Goal: Task Accomplishment & Management: Complete application form

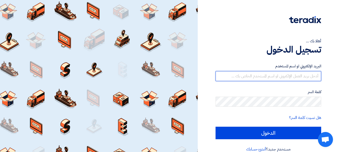
drag, startPoint x: 292, startPoint y: 72, endPoint x: 293, endPoint y: 76, distance: 4.4
click at [292, 72] on input "text" at bounding box center [269, 76] width 106 height 10
type input "[EMAIL_ADDRESS][DOMAIN_NAME]"
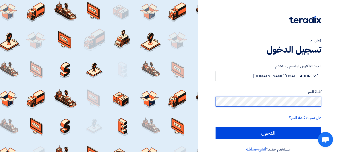
click at [216, 127] on input "الدخول" at bounding box center [269, 133] width 106 height 13
type input "Sign in"
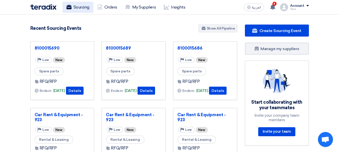
click at [83, 8] on link "Sourcing" at bounding box center [78, 7] width 31 height 11
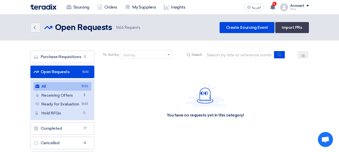
click at [65, 73] on link "Open Requests Open Requests 1666" at bounding box center [62, 72] width 64 height 13
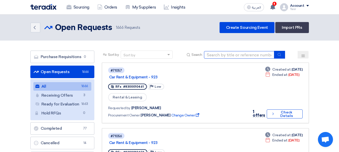
click at [247, 55] on input at bounding box center [239, 55] width 70 height 8
paste input "8100015706"
type input "8100015706"
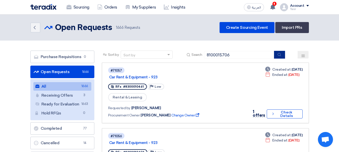
click at [281, 55] on use "submit" at bounding box center [279, 54] width 3 height 3
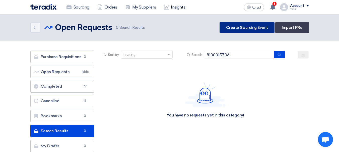
click at [243, 26] on link "Create Sourcing Event" at bounding box center [247, 27] width 55 height 11
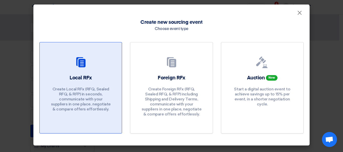
click at [101, 67] on div at bounding box center [81, 63] width 70 height 14
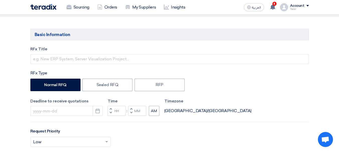
scroll to position [50, 0]
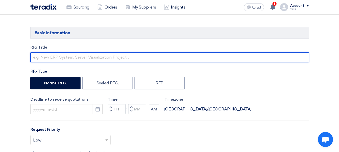
click at [99, 60] on input "text" at bounding box center [169, 57] width 279 height 10
paste input "8100015706"
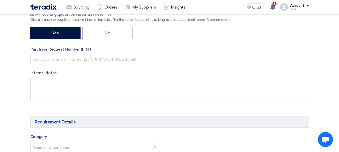
scroll to position [201, 0]
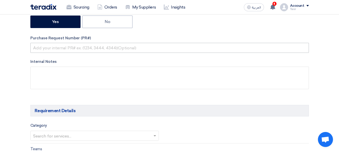
type input "8100015706"
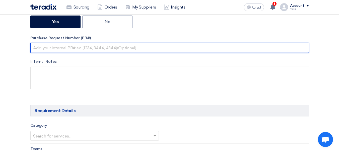
click at [95, 49] on input "text" at bounding box center [169, 48] width 279 height 10
paste input "8100015706"
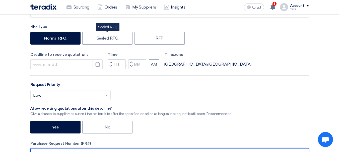
scroll to position [100, 0]
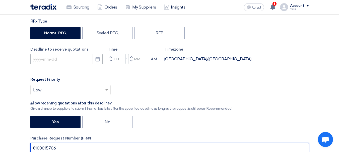
type input "8100015706"
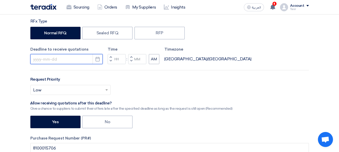
click at [74, 55] on input at bounding box center [66, 59] width 72 height 10
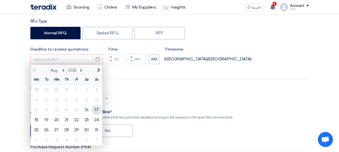
click at [96, 108] on div "17" at bounding box center [97, 110] width 10 height 10
type input "[DATE]"
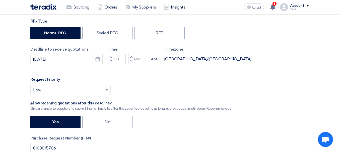
click at [113, 62] on button "Decrement hours" at bounding box center [111, 61] width 6 height 6
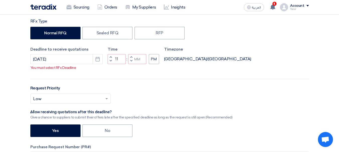
click at [134, 62] on button "Decrement minutes" at bounding box center [131, 61] width 6 height 6
type input "10"
type input "59"
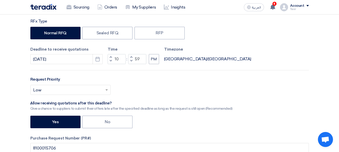
click at [112, 59] on button "Decrement hours" at bounding box center [111, 61] width 6 height 6
click at [110, 60] on span "button" at bounding box center [111, 61] width 2 height 3
click at [110, 58] on span "button" at bounding box center [111, 57] width 2 height 3
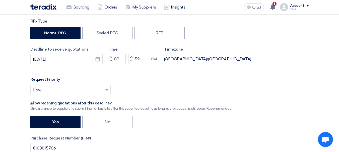
click at [110, 58] on span "button" at bounding box center [111, 57] width 2 height 3
type input "11"
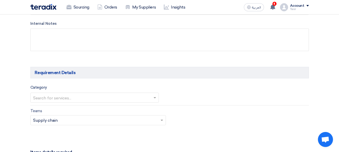
scroll to position [276, 0]
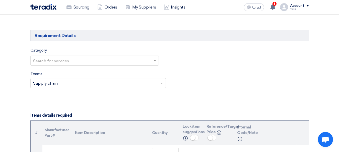
click at [112, 61] on input "text" at bounding box center [92, 61] width 118 height 8
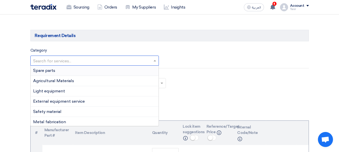
click at [56, 71] on div "Spare parts" at bounding box center [95, 71] width 128 height 10
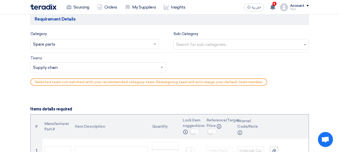
scroll to position [301, 0]
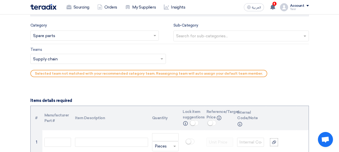
click at [190, 38] on input "text" at bounding box center [241, 36] width 131 height 8
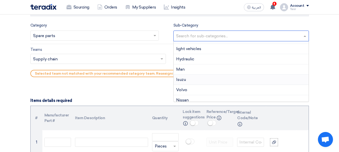
scroll to position [104, 0]
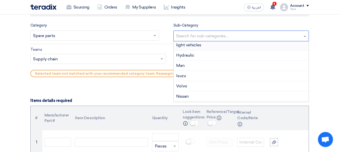
click at [190, 44] on span "light vehicles" at bounding box center [188, 45] width 25 height 5
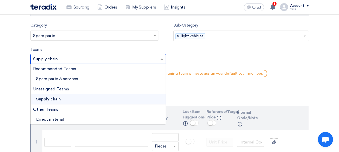
click at [89, 60] on input "text" at bounding box center [95, 59] width 125 height 8
click at [76, 77] on span "Spare parts & services" at bounding box center [57, 79] width 42 height 5
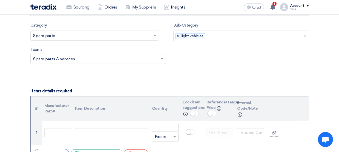
click at [95, 60] on input "text" at bounding box center [95, 59] width 125 height 8
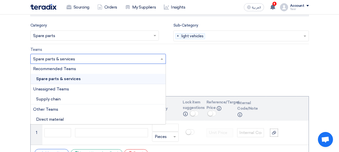
click at [60, 80] on span "Spare parts & services" at bounding box center [58, 79] width 45 height 5
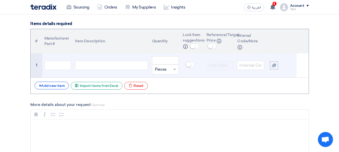
scroll to position [377, 0]
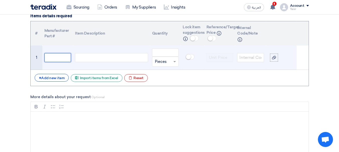
click at [53, 58] on input "text" at bounding box center [57, 57] width 27 height 9
click at [102, 59] on div at bounding box center [111, 57] width 73 height 9
click at [64, 58] on input "text" at bounding box center [57, 57] width 27 height 9
click at [94, 56] on div at bounding box center [111, 57] width 73 height 9
paste div
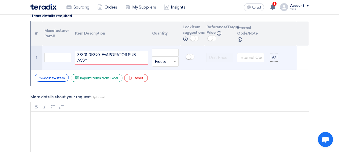
scroll to position [374, 0]
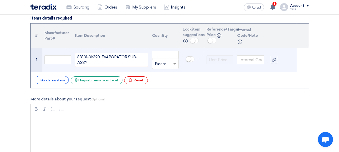
click at [66, 70] on td at bounding box center [57, 60] width 31 height 24
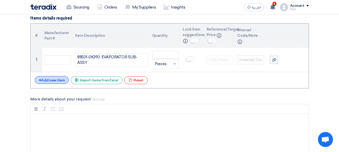
click at [55, 78] on div "+ Add new item" at bounding box center [52, 80] width 34 height 8
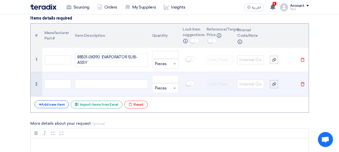
click at [66, 77] on td at bounding box center [57, 84] width 31 height 24
click at [55, 82] on input "text" at bounding box center [57, 84] width 27 height 9
click at [100, 84] on div at bounding box center [111, 84] width 73 height 9
click at [62, 83] on input "text" at bounding box center [57, 84] width 27 height 9
click at [124, 84] on div at bounding box center [111, 84] width 73 height 9
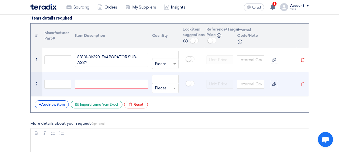
paste div
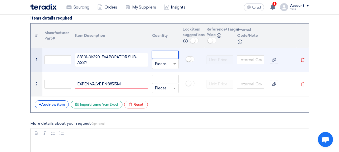
click at [166, 58] on input "number" at bounding box center [165, 55] width 27 height 8
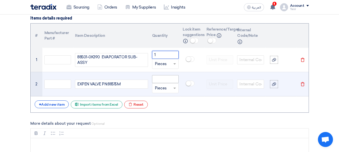
type input "1"
click at [159, 78] on input "number" at bounding box center [165, 79] width 27 height 8
paste input "1"
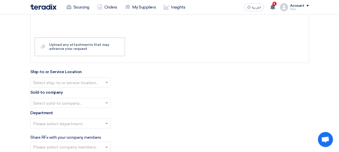
scroll to position [525, 0]
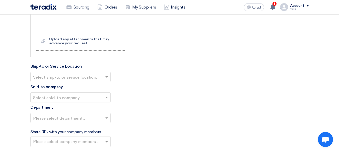
click at [70, 73] on div at bounding box center [71, 77] width 80 height 8
type input "1"
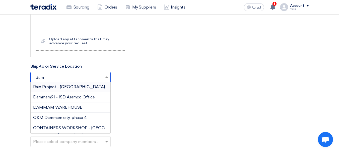
type input "damm"
click at [45, 105] on span "DAMMAM WAREHOUSE" at bounding box center [57, 107] width 49 height 5
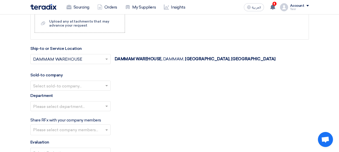
scroll to position [550, 0]
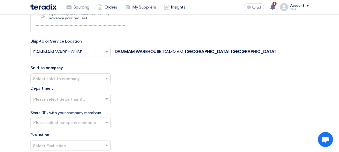
click at [70, 80] on input "text" at bounding box center [68, 79] width 70 height 8
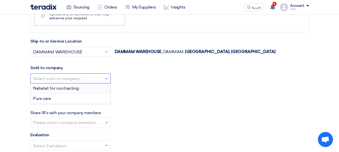
click at [51, 85] on div "Nabatat for contracting" at bounding box center [71, 89] width 80 height 10
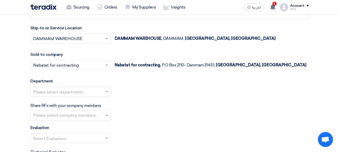
scroll to position [575, 0]
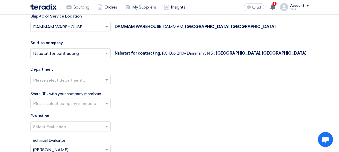
click at [70, 79] on input "text" at bounding box center [68, 81] width 70 height 8
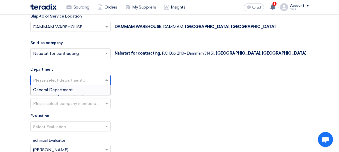
click at [56, 89] on span "General Department" at bounding box center [53, 90] width 40 height 5
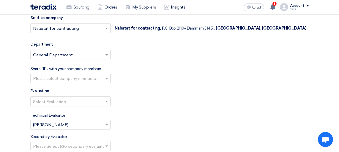
scroll to position [626, 0]
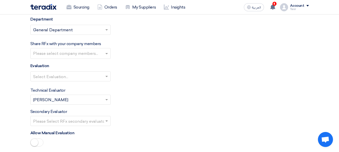
click at [98, 73] on input "text" at bounding box center [68, 77] width 70 height 8
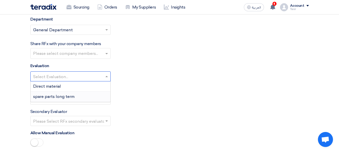
click at [50, 95] on span "spare parts long term" at bounding box center [53, 96] width 41 height 5
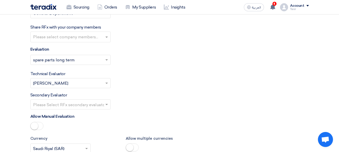
scroll to position [651, 0]
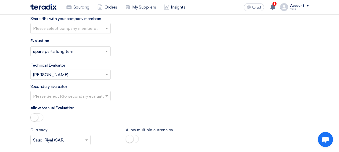
click at [98, 31] on input "text" at bounding box center [71, 29] width 76 height 8
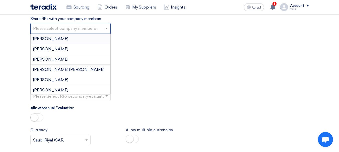
click at [153, 41] on div "Evaluation Select Evaluation... × spare parts long term ×" at bounding box center [169, 49] width 279 height 23
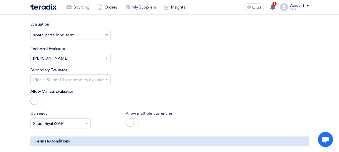
scroll to position [676, 0]
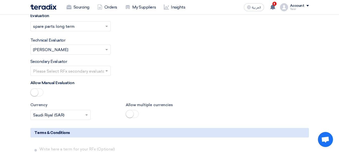
click at [93, 71] on input "text" at bounding box center [68, 72] width 70 height 8
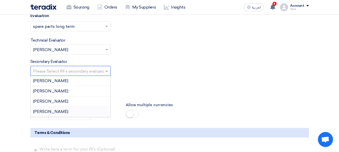
click at [59, 114] on div "[PERSON_NAME]" at bounding box center [71, 112] width 80 height 10
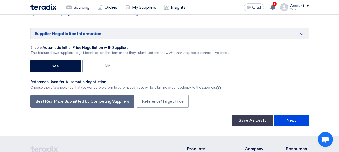
scroll to position [826, 0]
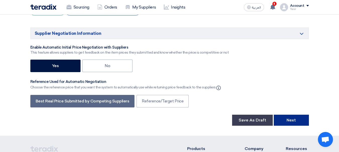
click at [303, 122] on button "Next" at bounding box center [291, 120] width 35 height 11
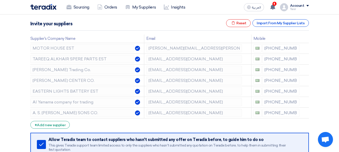
scroll to position [65, 0]
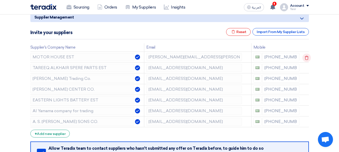
click at [307, 59] on icon at bounding box center [307, 58] width 9 height 9
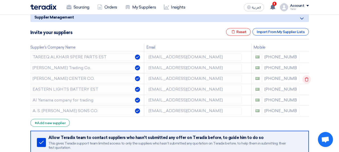
click at [304, 77] on icon at bounding box center [307, 79] width 9 height 9
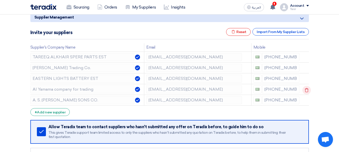
click at [306, 88] on icon at bounding box center [307, 90] width 9 height 9
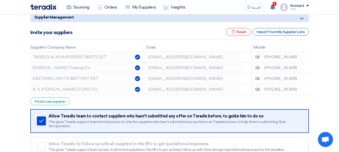
click at [0, 0] on icon at bounding box center [0, 0] width 0 height 0
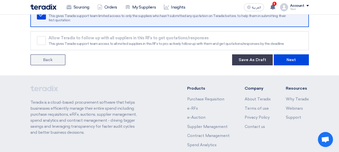
scroll to position [122, 0]
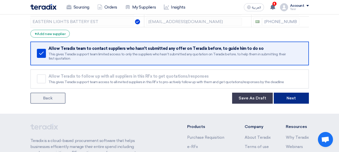
click at [293, 99] on button "Next" at bounding box center [291, 98] width 35 height 11
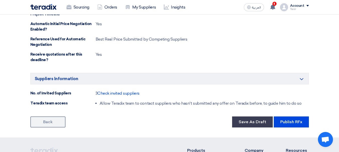
scroll to position [326, 0]
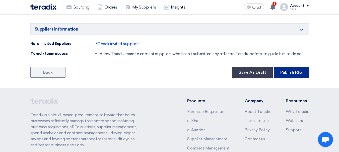
click at [300, 74] on button "Publish RFx" at bounding box center [291, 72] width 35 height 11
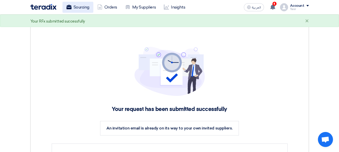
click at [75, 10] on link "Sourcing" at bounding box center [78, 7] width 31 height 11
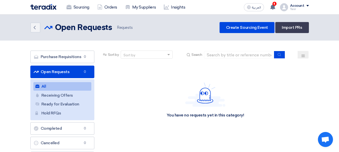
click at [62, 75] on link "Open Requests Open Requests 0" at bounding box center [62, 72] width 64 height 13
click at [62, 69] on link "Open Requests Open Requests 1667" at bounding box center [62, 72] width 64 height 13
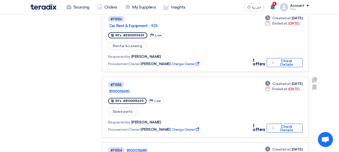
scroll to position [201, 0]
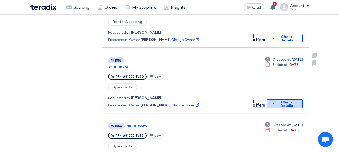
click at [274, 100] on button "Check details Check Details" at bounding box center [285, 104] width 36 height 9
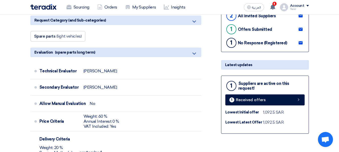
scroll to position [126, 0]
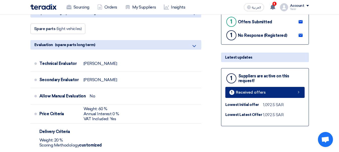
click at [301, 93] on link "1 Received offers" at bounding box center [264, 92] width 79 height 11
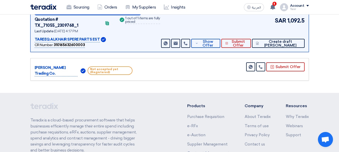
scroll to position [90, 0]
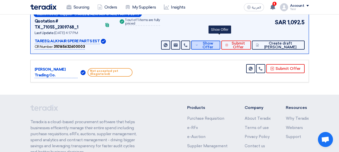
click at [216, 42] on span "Show Offer" at bounding box center [208, 46] width 17 height 8
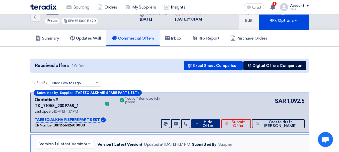
scroll to position [0, 0]
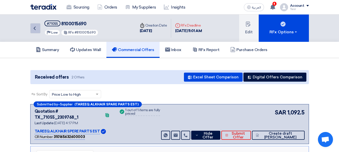
click at [33, 30] on icon "Back" at bounding box center [35, 28] width 6 height 6
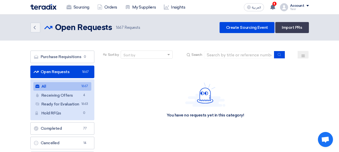
click at [70, 71] on link "Open Requests Open Requests 1667" at bounding box center [62, 72] width 64 height 13
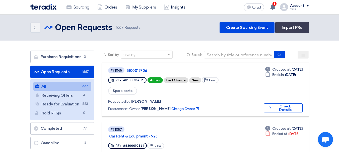
click at [48, 71] on link "Open Requests Open Requests 1667" at bounding box center [62, 72] width 64 height 13
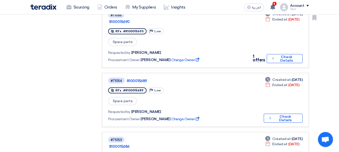
scroll to position [251, 0]
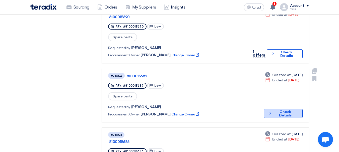
click at [281, 109] on button "Check details Check Details" at bounding box center [283, 113] width 39 height 9
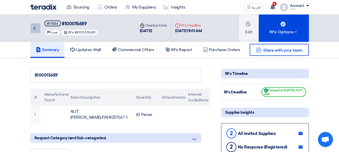
click at [36, 31] on icon "Back" at bounding box center [35, 28] width 6 height 6
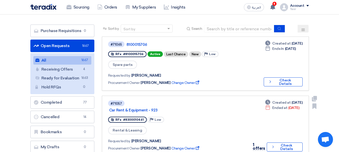
scroll to position [50, 0]
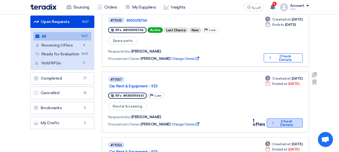
click at [277, 119] on button "Check details Check Details" at bounding box center [285, 123] width 36 height 9
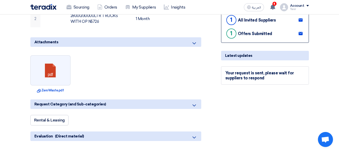
scroll to position [126, 0]
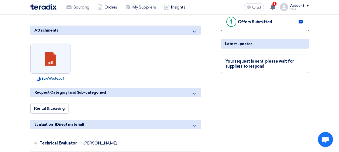
click at [42, 76] on link "Download file ZeroWaste.pdf" at bounding box center [50, 78] width 37 height 5
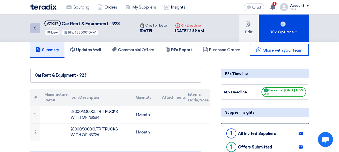
click at [39, 30] on link "Back" at bounding box center [35, 28] width 10 height 10
